Goal: Task Accomplishment & Management: Manage account settings

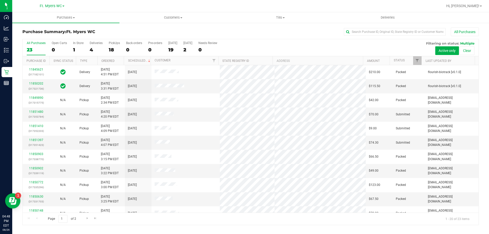
click at [282, 24] on div "Purchase Summary: Ft. [PERSON_NAME] All Purchases All Purchases 23 Open Carts 0…" at bounding box center [250, 126] width 477 height 208
click at [283, 18] on span at bounding box center [284, 17] width 2 height 1
click at [267, 31] on li "Manage tills" at bounding box center [280, 31] width 107 height 6
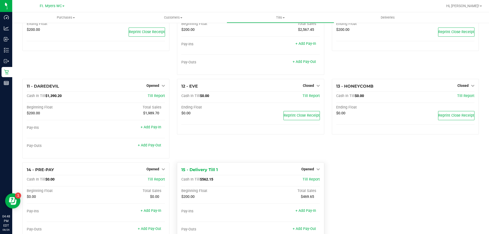
scroll to position [220, 0]
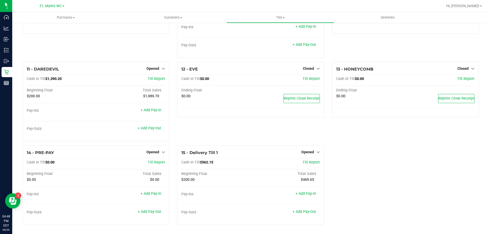
click at [344, 151] on div "1 - Vault - [GEOGRAPHIC_DATA][PERSON_NAME] Count Vault Cash In Vault: $18,331.2…" at bounding box center [251, 19] width 464 height 420
click at [381, 163] on div "1 - Vault - [GEOGRAPHIC_DATA][PERSON_NAME] Count Vault Cash In Vault: $18,331.2…" at bounding box center [251, 19] width 464 height 420
click at [319, 154] on div "15 - Delivery Till 1 Opened Close Till Cash In Till $562.15 Till Report Beginni…" at bounding box center [250, 184] width 147 height 79
click at [313, 151] on link "Opened" at bounding box center [310, 152] width 19 height 4
click at [312, 160] on link "Close Till" at bounding box center [308, 162] width 14 height 4
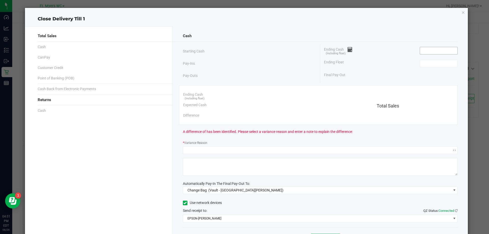
click at [422, 51] on input at bounding box center [438, 50] width 37 height 7
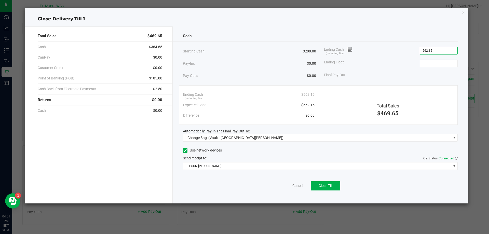
type input "$562.15"
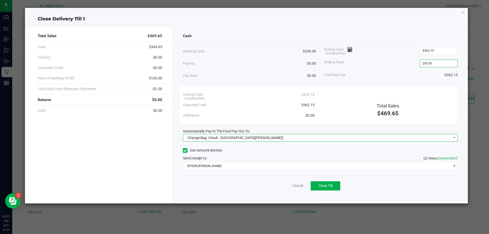
type input "$200.00"
click at [251, 141] on span "Change Bag (Vault - [GEOGRAPHIC_DATA][PERSON_NAME])" at bounding box center [320, 138] width 275 height 8
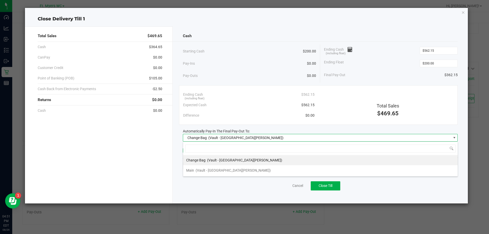
scroll to position [8, 275]
click at [217, 166] on div "Main (Vault - [GEOGRAPHIC_DATA][PERSON_NAME])" at bounding box center [228, 170] width 85 height 9
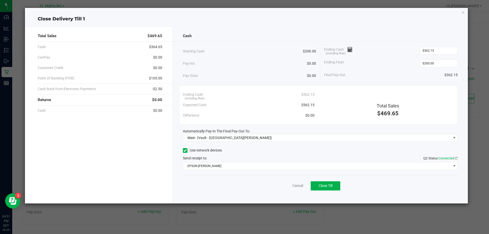
click at [230, 158] on div "Send receipt to: QZ Status: Connected" at bounding box center [320, 158] width 275 height 5
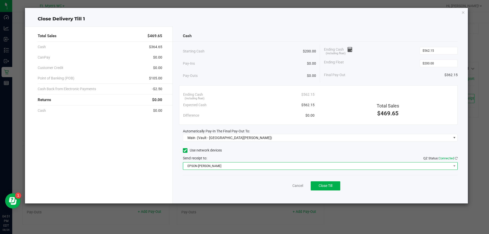
click at [230, 164] on span "EPSON-[PERSON_NAME]" at bounding box center [317, 165] width 268 height 7
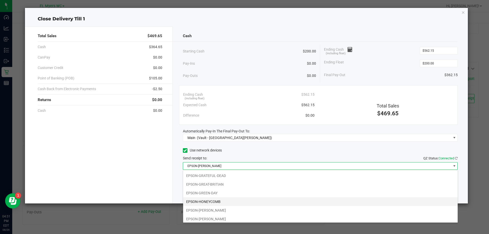
scroll to position [36, 0]
click at [218, 199] on li "EPSON-HONEYCOMB" at bounding box center [320, 200] width 275 height 9
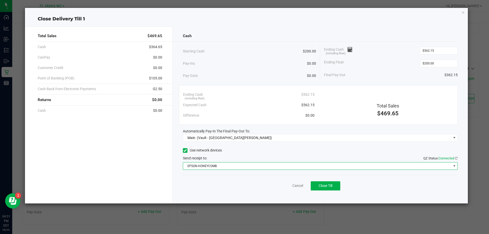
click at [257, 69] on div "Pay-Outs $0.00" at bounding box center [249, 76] width 133 height 14
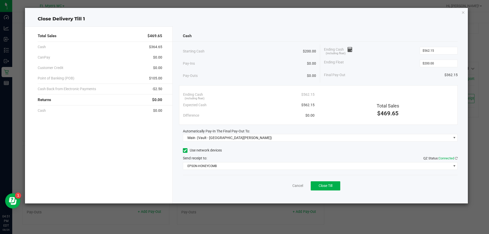
click at [269, 53] on div "Starting Cash $200.00" at bounding box center [249, 51] width 133 height 14
click at [335, 190] on button "Close Till" at bounding box center [326, 185] width 30 height 9
click at [318, 183] on button "Reprint Closing Receipt" at bounding box center [334, 185] width 52 height 9
click at [283, 187] on link "Dismiss" at bounding box center [286, 185] width 12 height 5
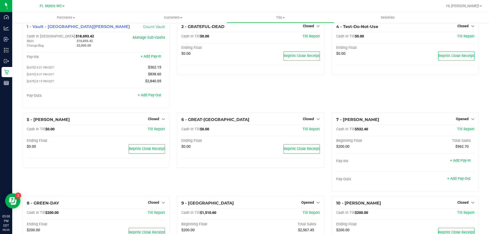
scroll to position [0, 0]
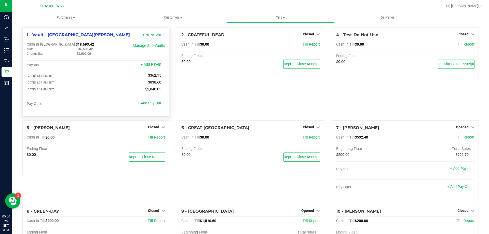
drag, startPoint x: 101, startPoint y: 50, endPoint x: 78, endPoint y: 48, distance: 22.8
click at [78, 48] on div "$16,693.42" at bounding box center [98, 49] width 50 height 5
click at [68, 101] on div at bounding box center [96, 100] width 138 height 4
drag, startPoint x: 63, startPoint y: 107, endPoint x: 29, endPoint y: 105, distance: 34.4
click at [29, 105] on div "Pay-Outs" at bounding box center [61, 104] width 69 height 5
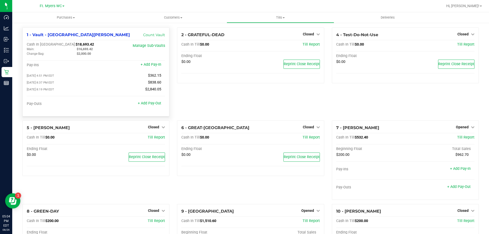
click at [95, 86] on div "[DATE] 8:37 PM EDT $838.60" at bounding box center [96, 83] width 138 height 7
click at [149, 102] on link "+ Add Pay-Out" at bounding box center [149, 103] width 23 height 4
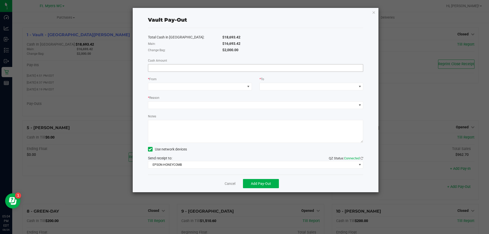
click at [237, 66] on input at bounding box center [255, 67] width 215 height 7
paste input "11183.86"
type input "$11,183.86"
click at [208, 88] on span at bounding box center [196, 86] width 97 height 7
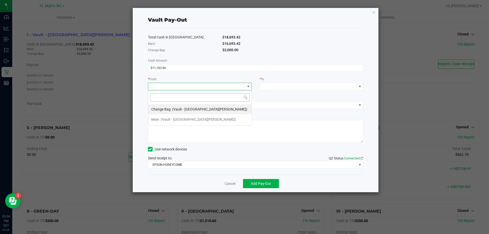
scroll to position [8, 104]
click at [191, 116] on div "Main (Vault - [GEOGRAPHIC_DATA][PERSON_NAME])" at bounding box center [193, 119] width 85 height 9
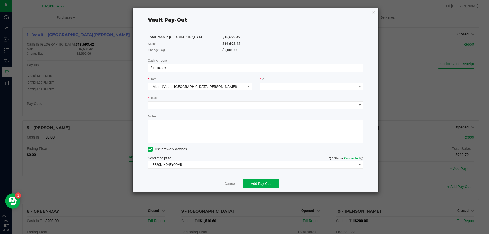
click at [303, 86] on span at bounding box center [308, 86] width 97 height 7
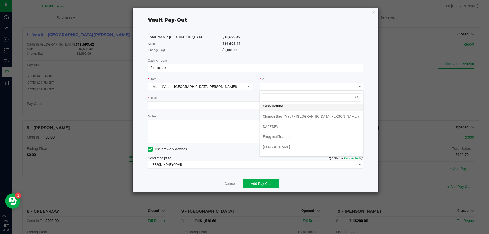
scroll to position [20, 0]
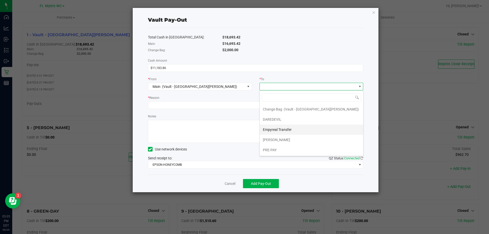
click at [295, 132] on li "Empyreal Transfer" at bounding box center [311, 130] width 103 height 10
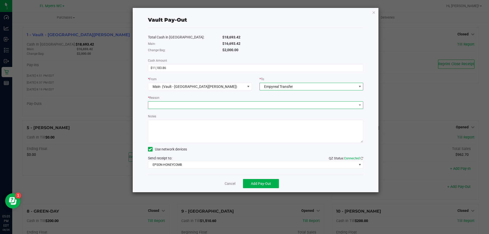
click at [240, 103] on span at bounding box center [252, 105] width 209 height 7
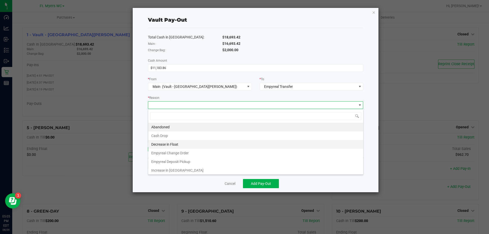
scroll to position [1, 0]
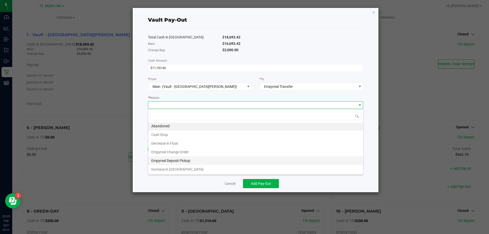
click at [192, 161] on li "Empyreal Deposit Pickup" at bounding box center [255, 160] width 215 height 9
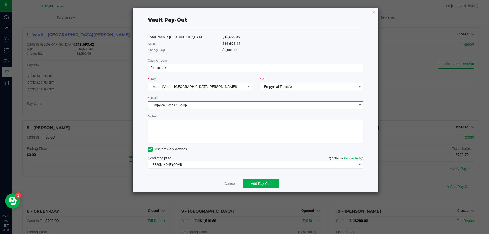
click at [233, 118] on div "Notes" at bounding box center [255, 128] width 215 height 29
type textarea "Not paid out [DATE]-"
click at [259, 184] on span "Add Pay-Out" at bounding box center [261, 184] width 20 height 4
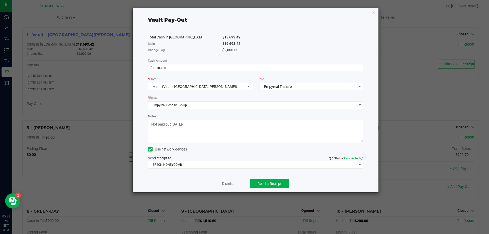
click at [224, 185] on link "Dismiss" at bounding box center [228, 183] width 12 height 5
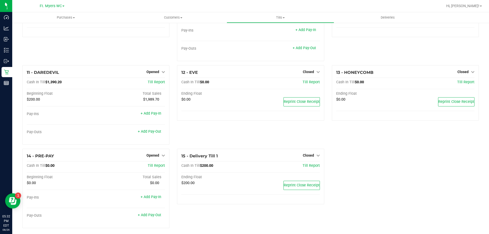
scroll to position [234, 0]
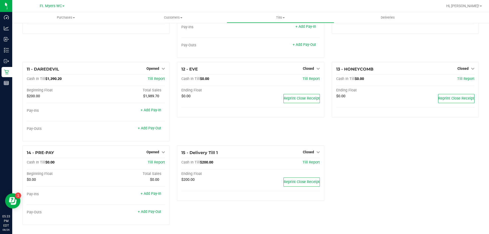
click at [306, 182] on span "Reprint Close Receipt" at bounding box center [302, 182] width 36 height 4
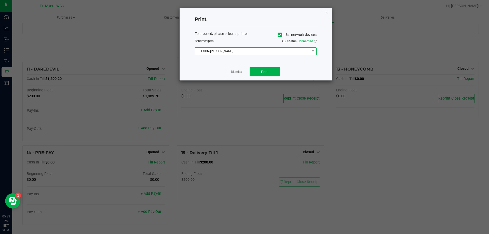
click at [270, 49] on span "EPSON-[PERSON_NAME]" at bounding box center [252, 51] width 115 height 7
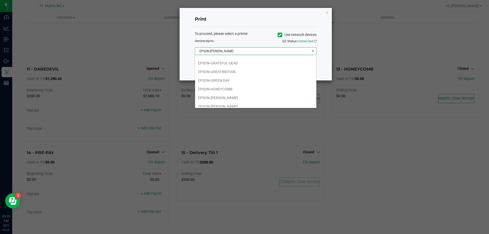
scroll to position [36, 0]
click at [233, 86] on li "EPSON-HONEYCOMB" at bounding box center [255, 85] width 121 height 9
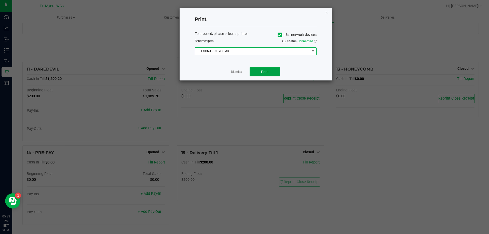
click at [265, 74] on span "Print" at bounding box center [265, 72] width 8 height 4
click at [328, 13] on icon "button" at bounding box center [327, 12] width 4 height 6
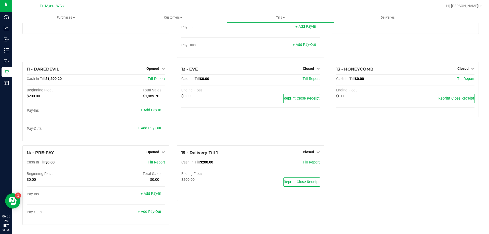
click at [472, 9] on div "Hi, [PERSON_NAME]!" at bounding box center [464, 6] width 40 height 9
click at [465, 4] on span "Hi, [PERSON_NAME]!" at bounding box center [462, 6] width 33 height 4
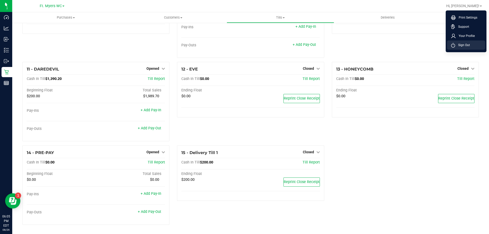
click at [461, 46] on span "Sign Out" at bounding box center [462, 45] width 15 height 5
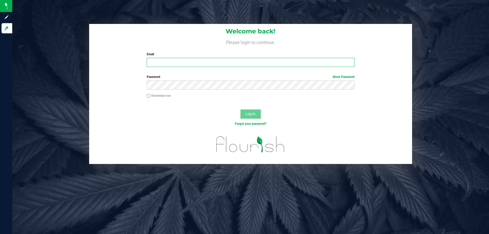
click at [257, 60] on input "Email" at bounding box center [251, 62] width 208 height 9
type input "[EMAIL_ADDRESS][DOMAIN_NAME]"
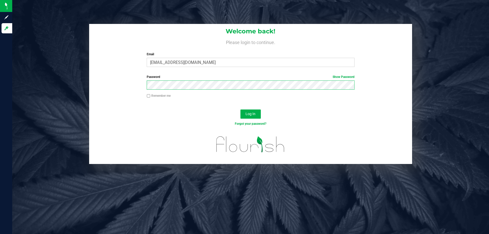
click at [240, 109] on button "Log In" at bounding box center [250, 113] width 20 height 9
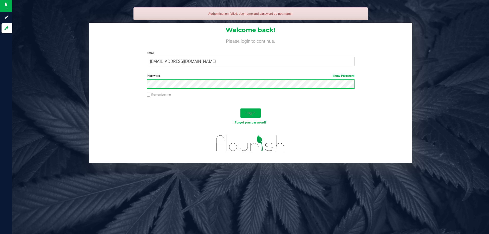
click at [240, 108] on button "Log In" at bounding box center [250, 112] width 20 height 9
